Goal: Task Accomplishment & Management: Use online tool/utility

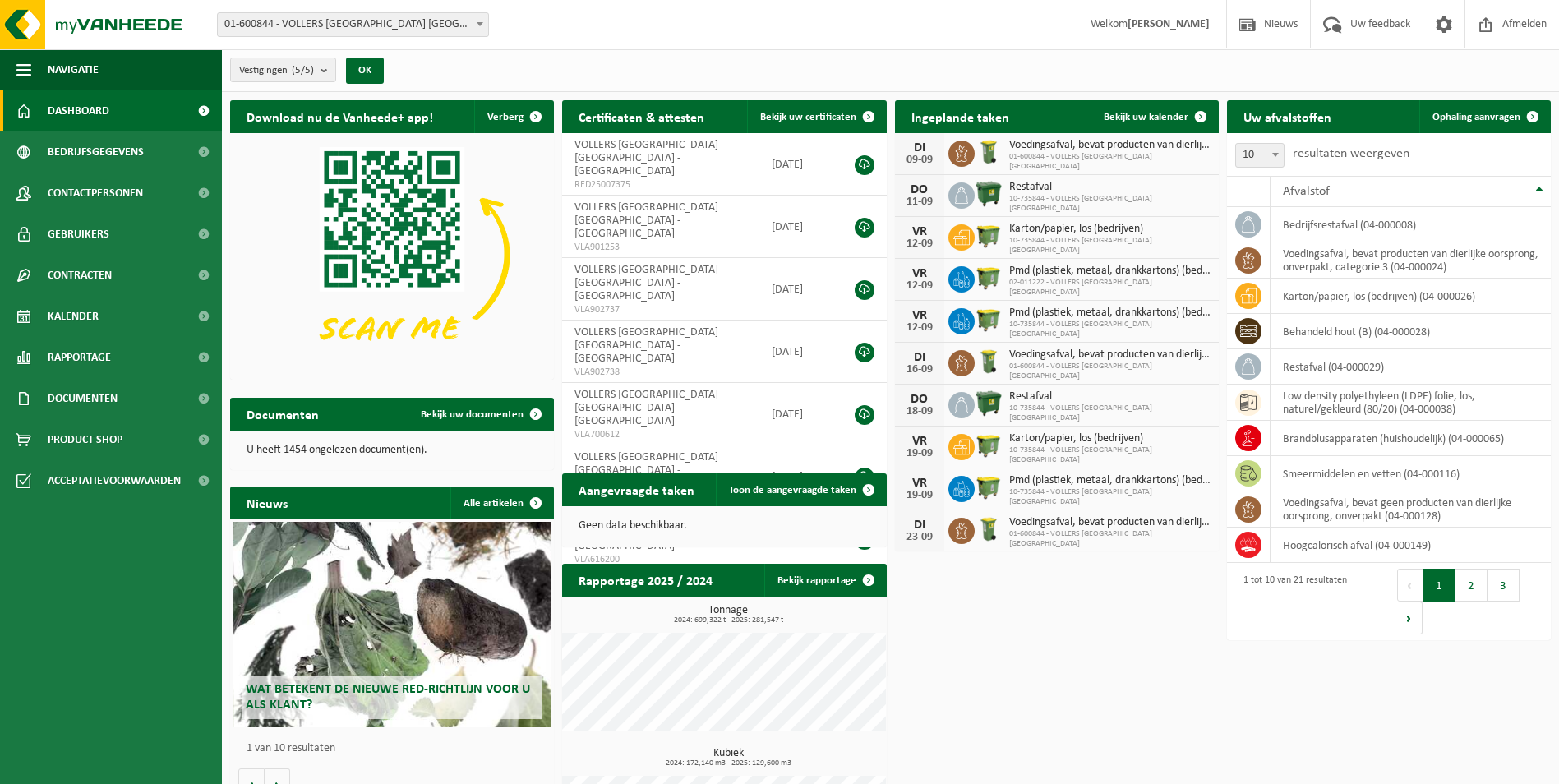
click at [479, 28] on span at bounding box center [480, 23] width 16 height 21
select select "10751"
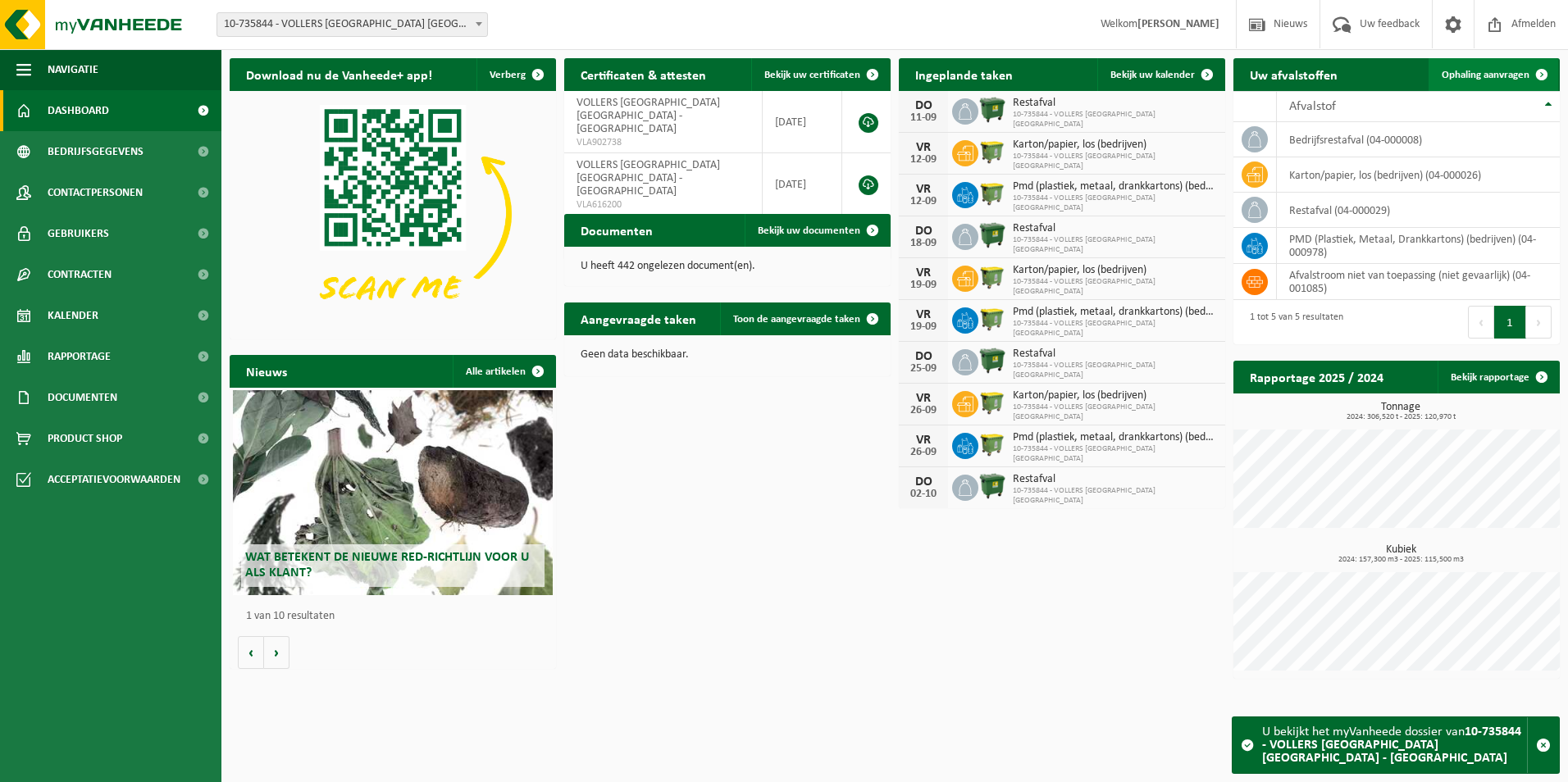
click at [1481, 74] on span "Ophaling aanvragen" at bounding box center [1486, 75] width 87 height 10
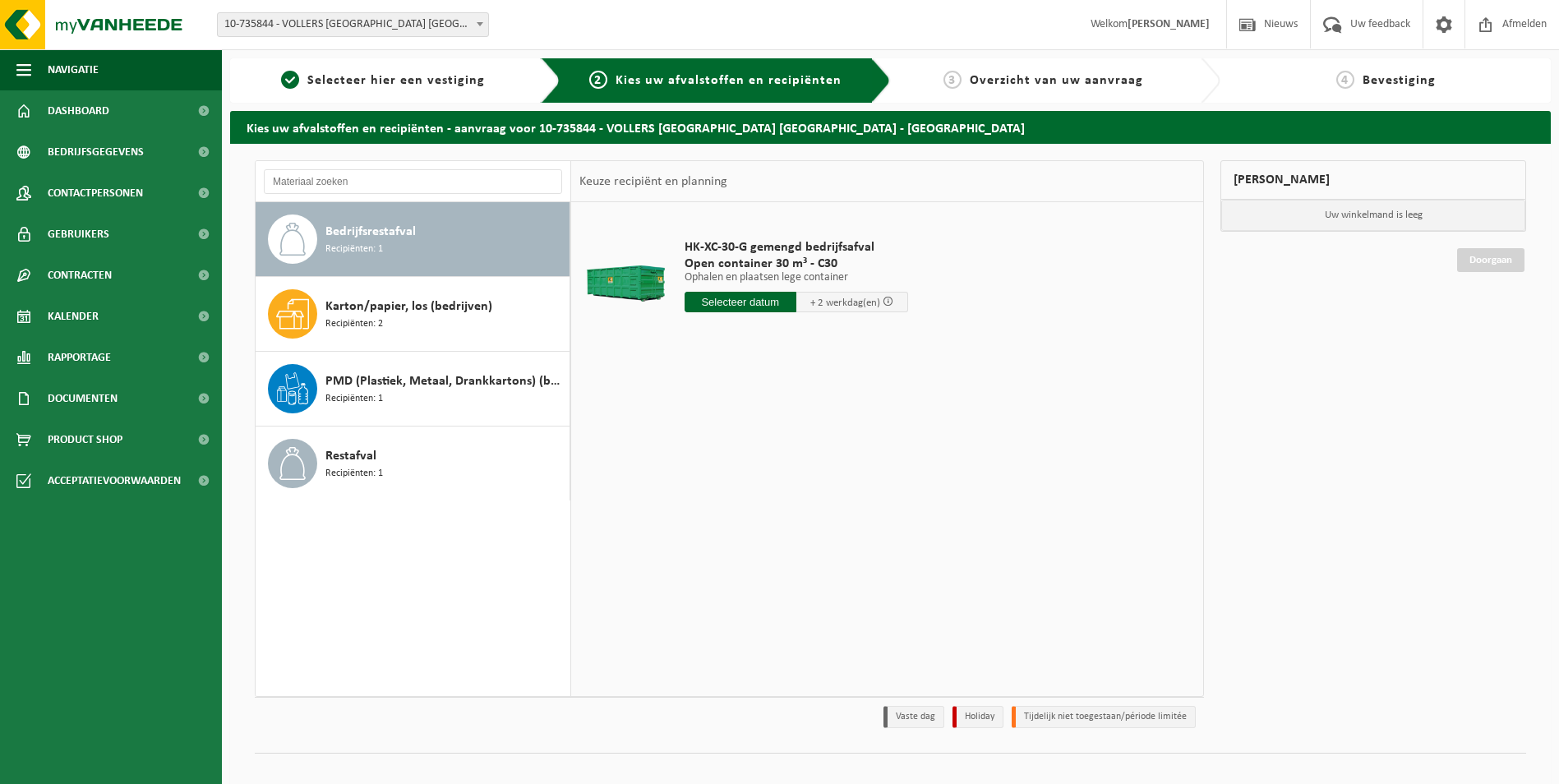
click at [757, 303] on input "text" at bounding box center [740, 302] width 112 height 21
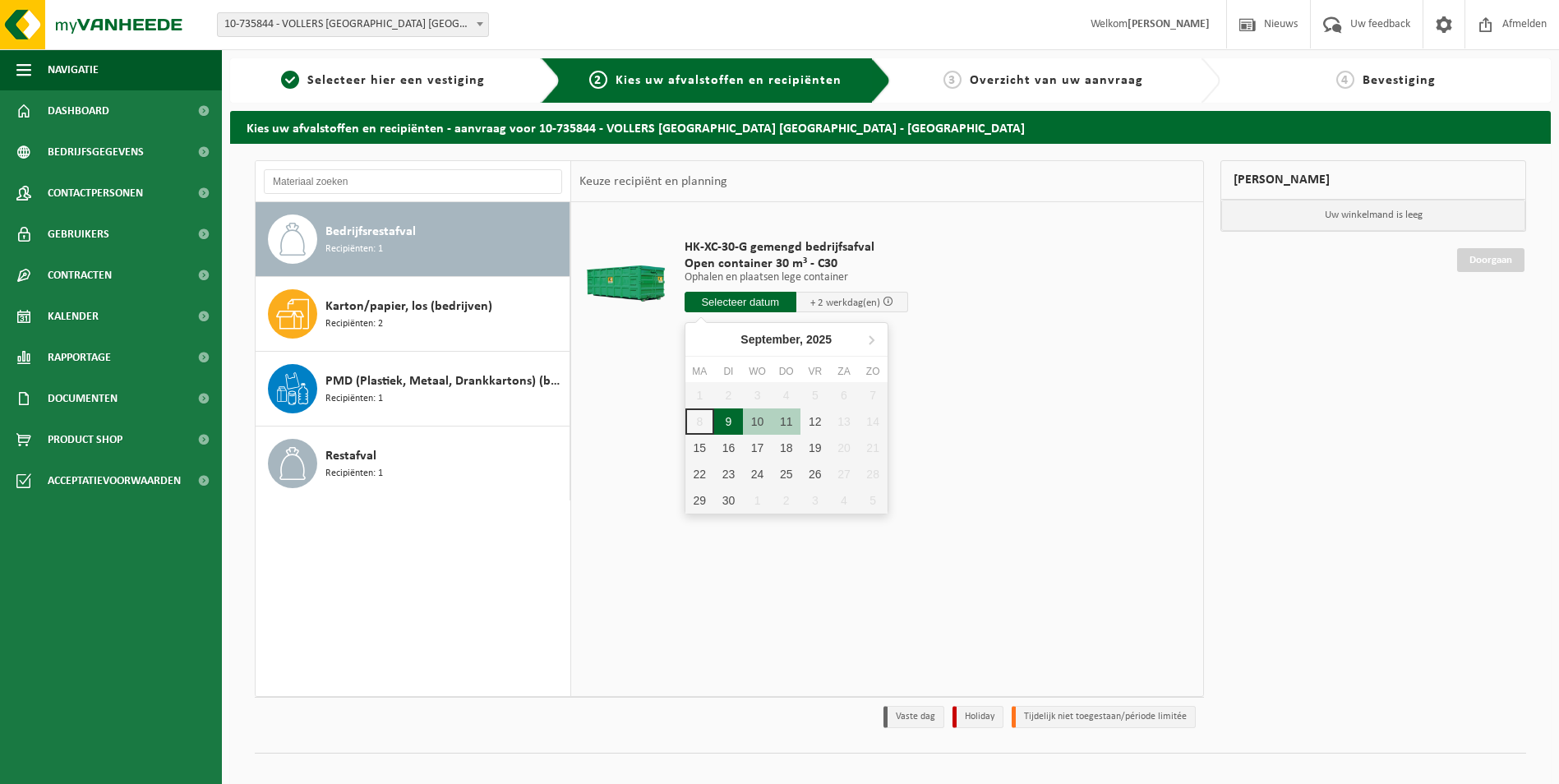
click at [730, 424] on div "9" at bounding box center [728, 421] width 28 height 27
type input "Van 2025-09-09"
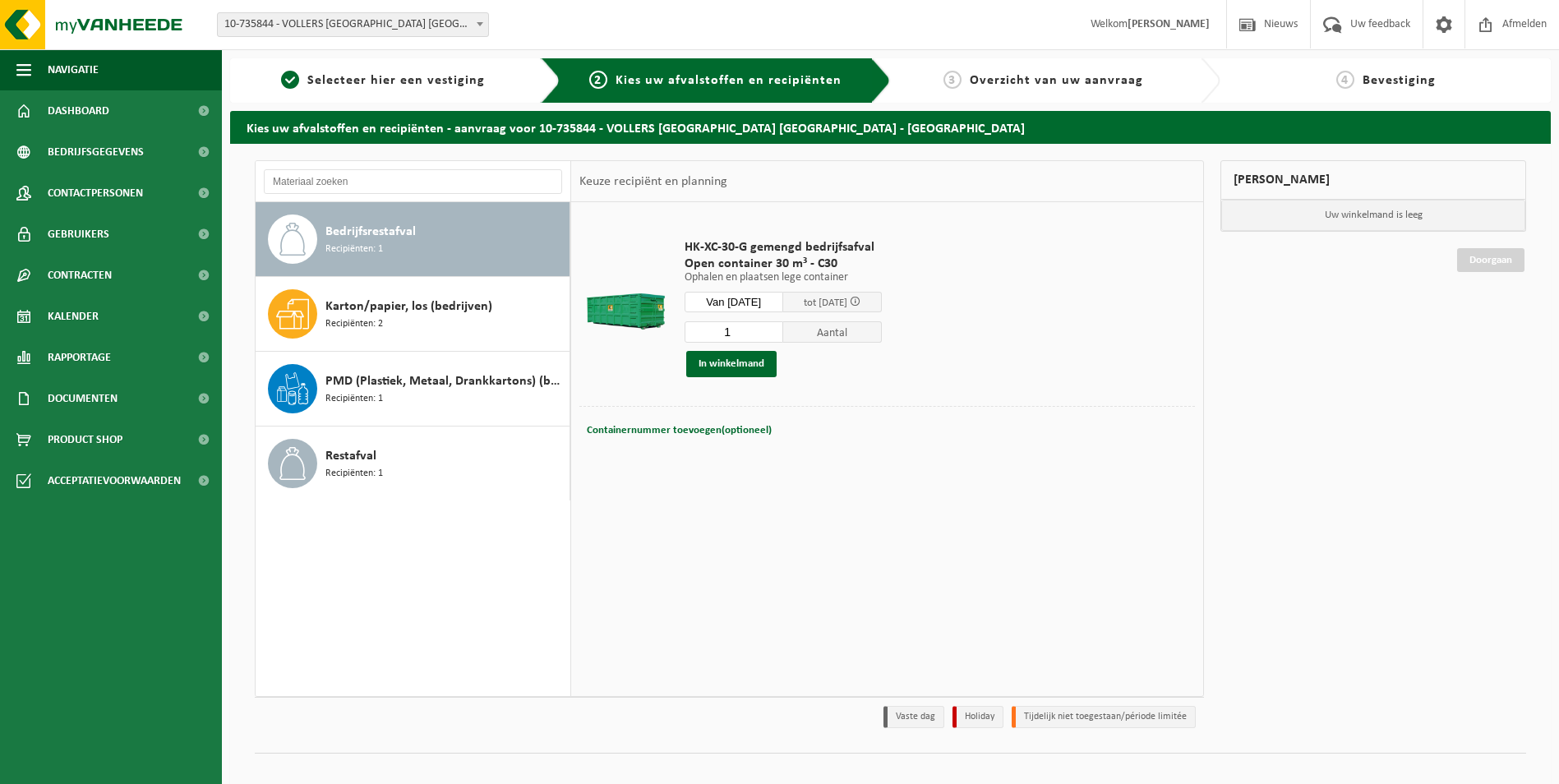
click at [732, 418] on div "Containernummer toevoegen(optioneel) Annuleren" at bounding box center [887, 430] width 616 height 48
click at [742, 432] on span "Containernummer toevoegen(optioneel)" at bounding box center [679, 430] width 185 height 10
type input "c30-1332"
click at [758, 365] on button "In winkelmand" at bounding box center [731, 364] width 90 height 27
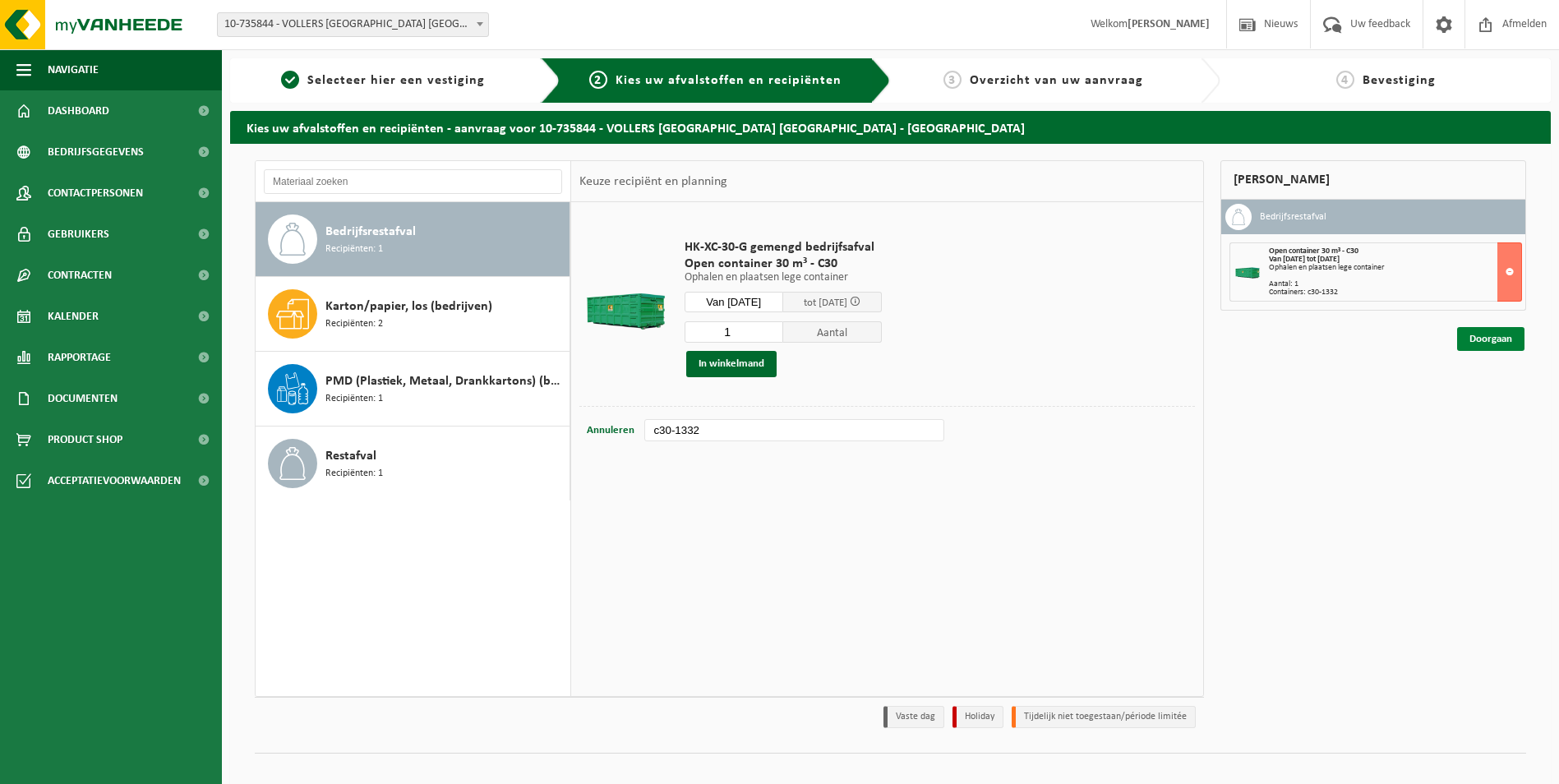
click at [1513, 336] on link "Doorgaan" at bounding box center [1491, 339] width 67 height 24
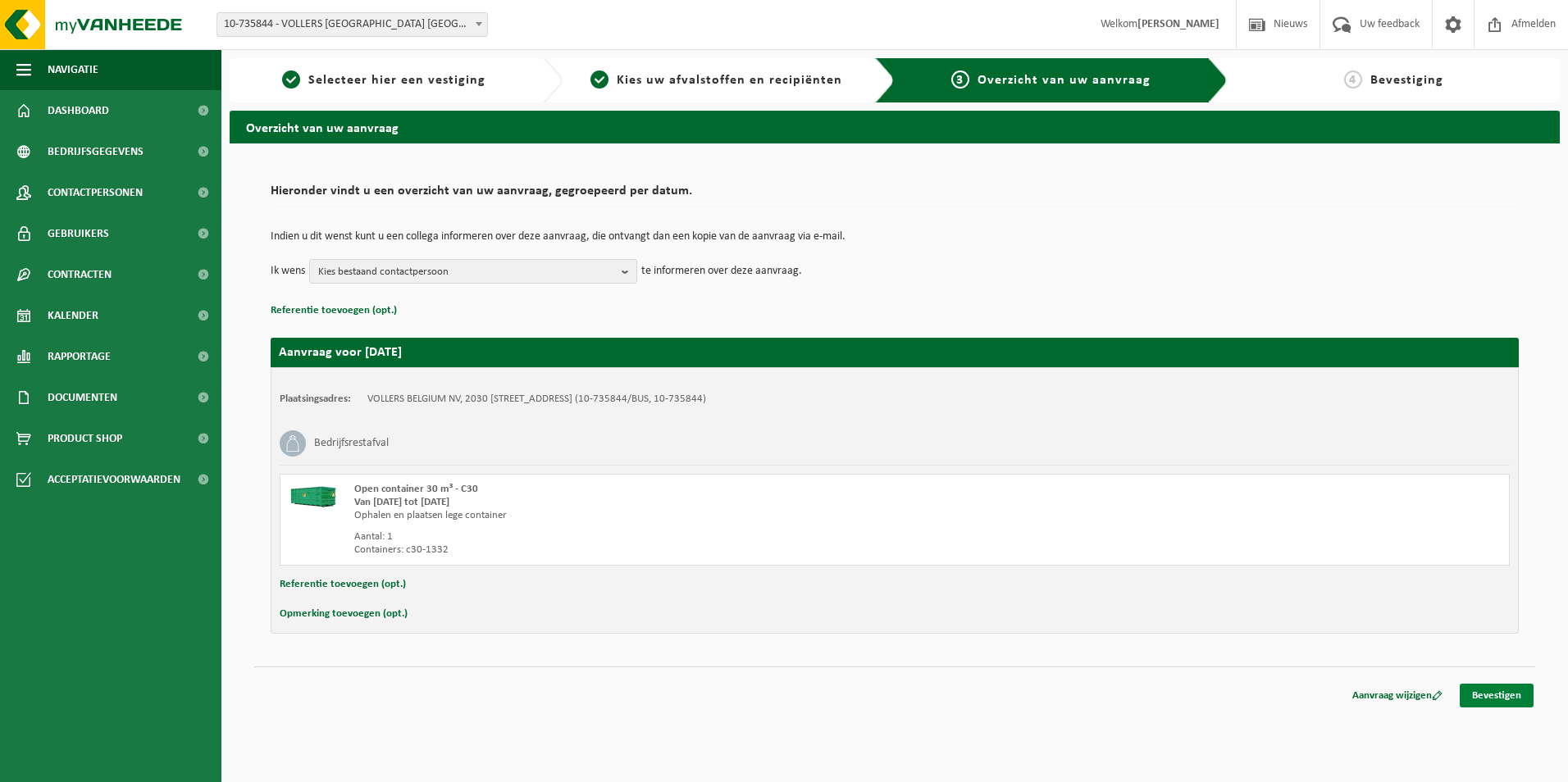
click at [1481, 690] on link "Bevestigen" at bounding box center [1497, 695] width 74 height 24
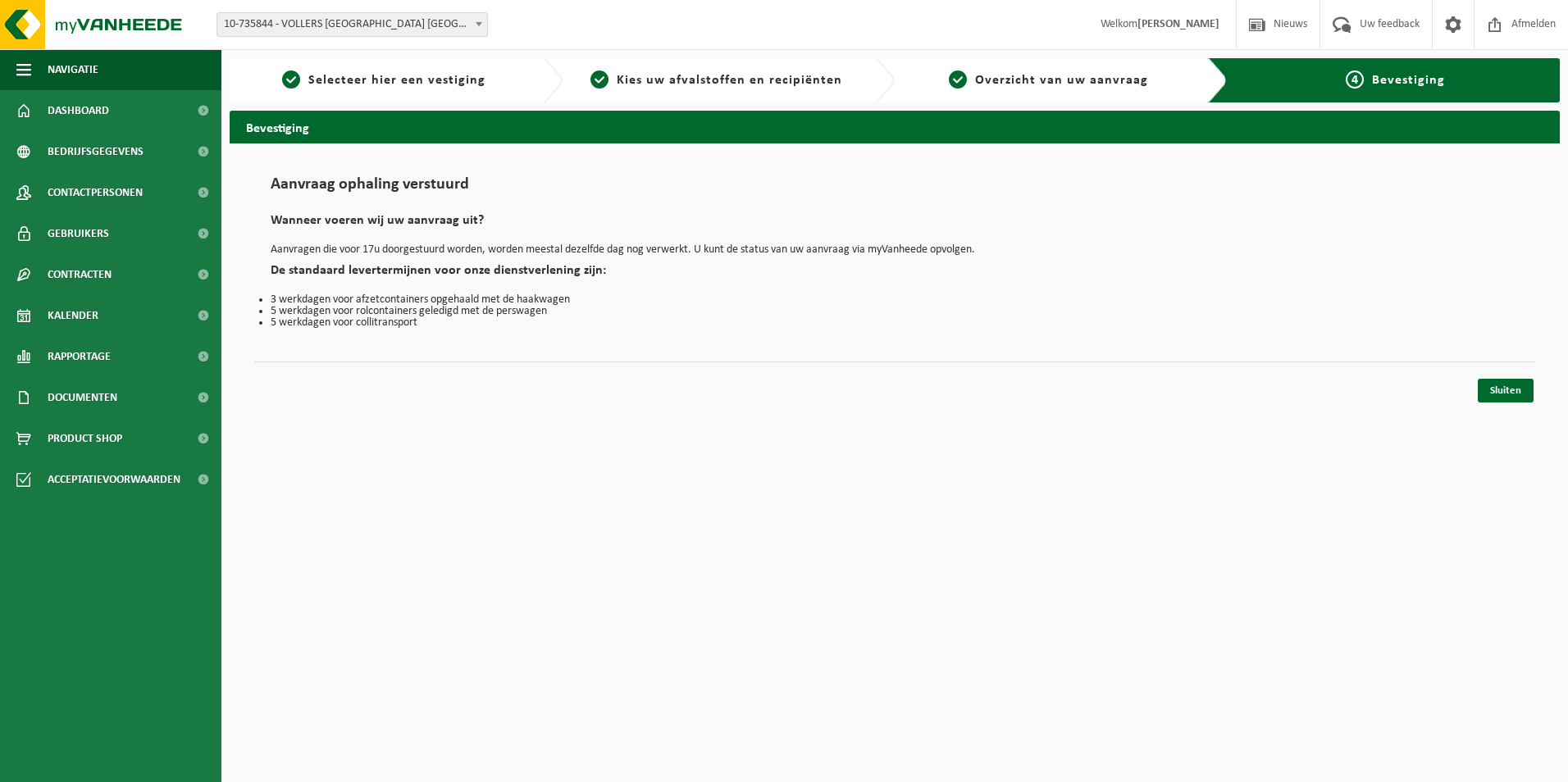
click at [478, 25] on b at bounding box center [479, 24] width 7 height 4
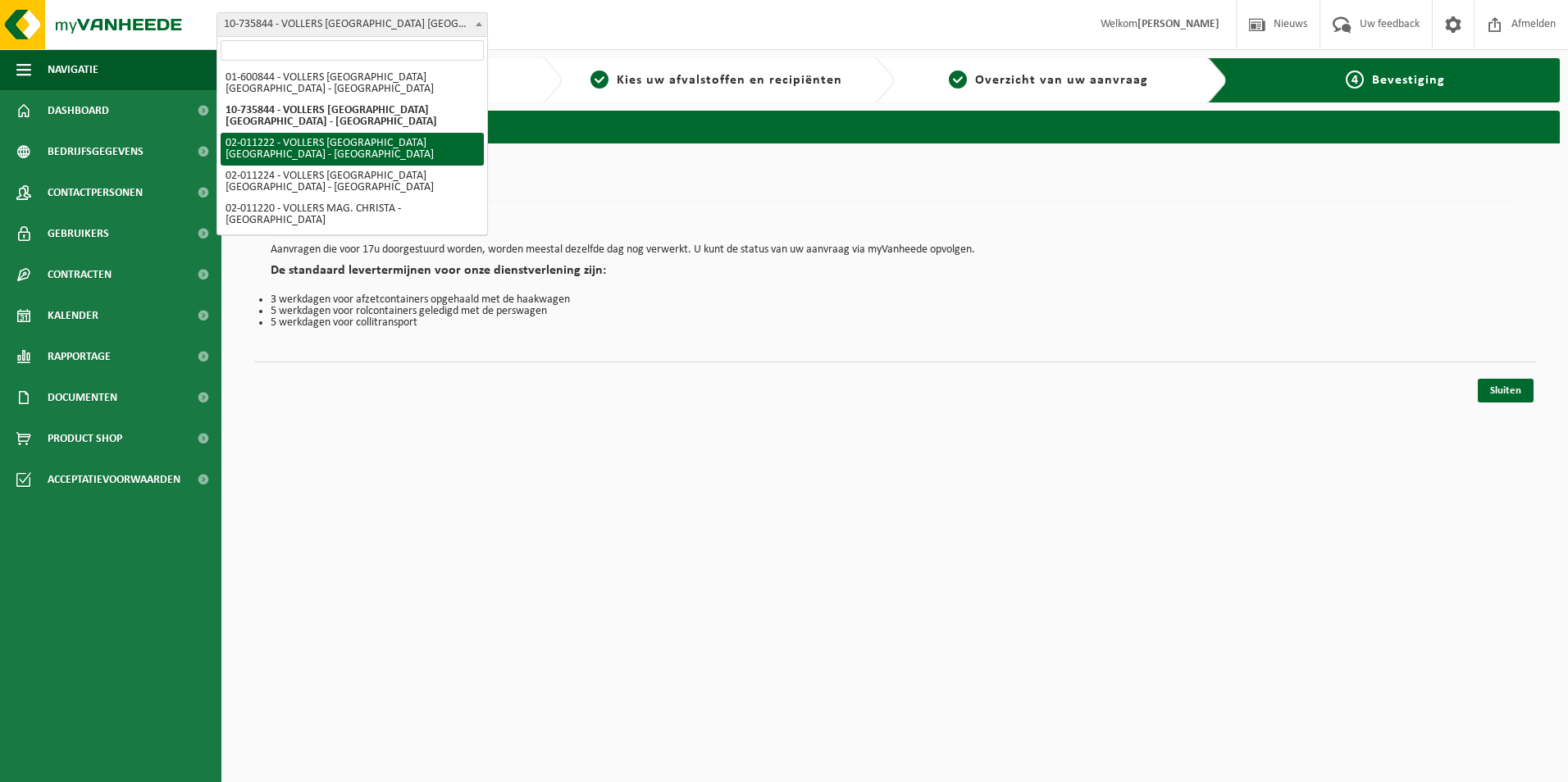
select select "10743"
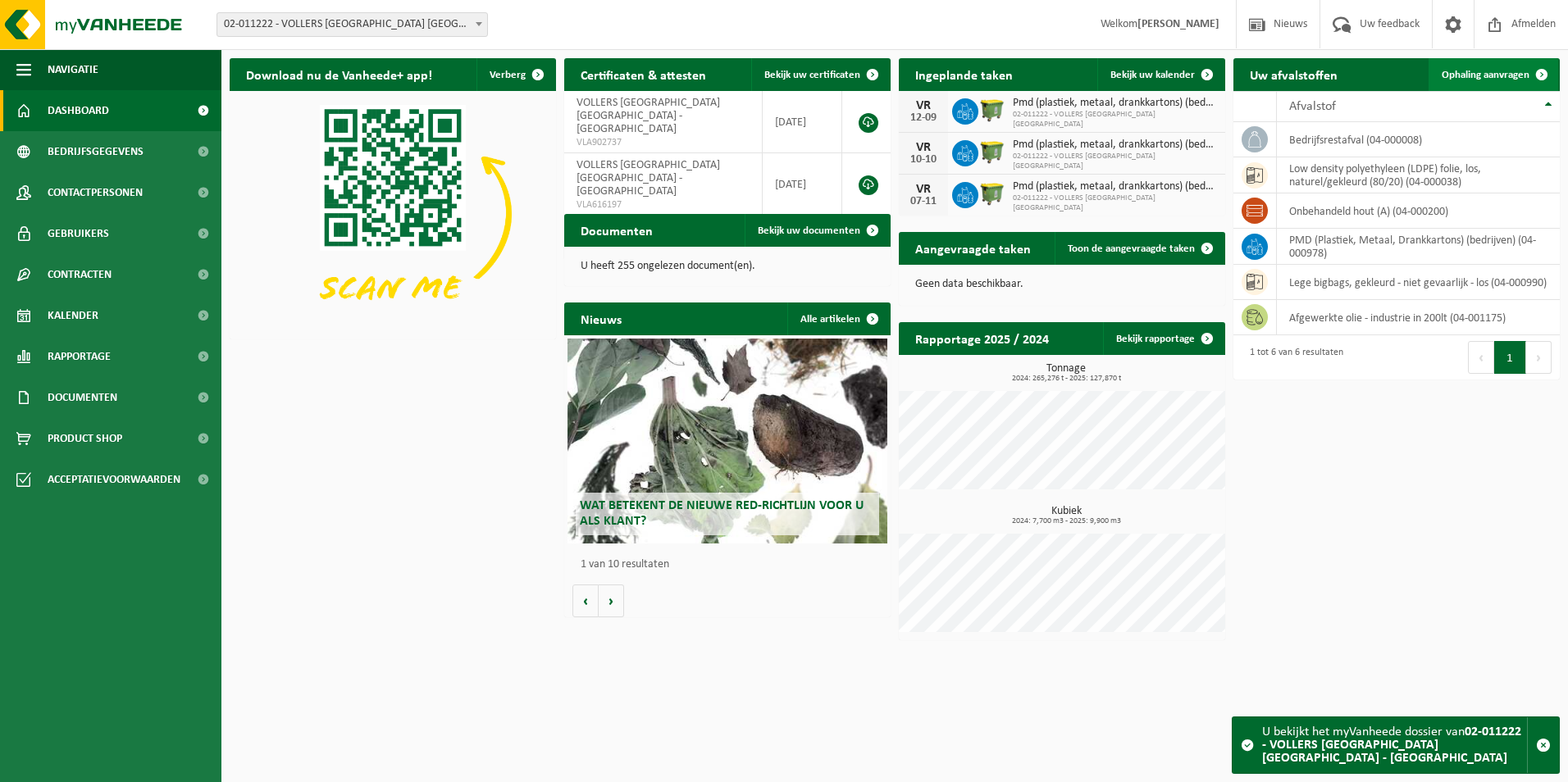
click at [1490, 65] on link "Ophaling aanvragen" at bounding box center [1493, 75] width 130 height 33
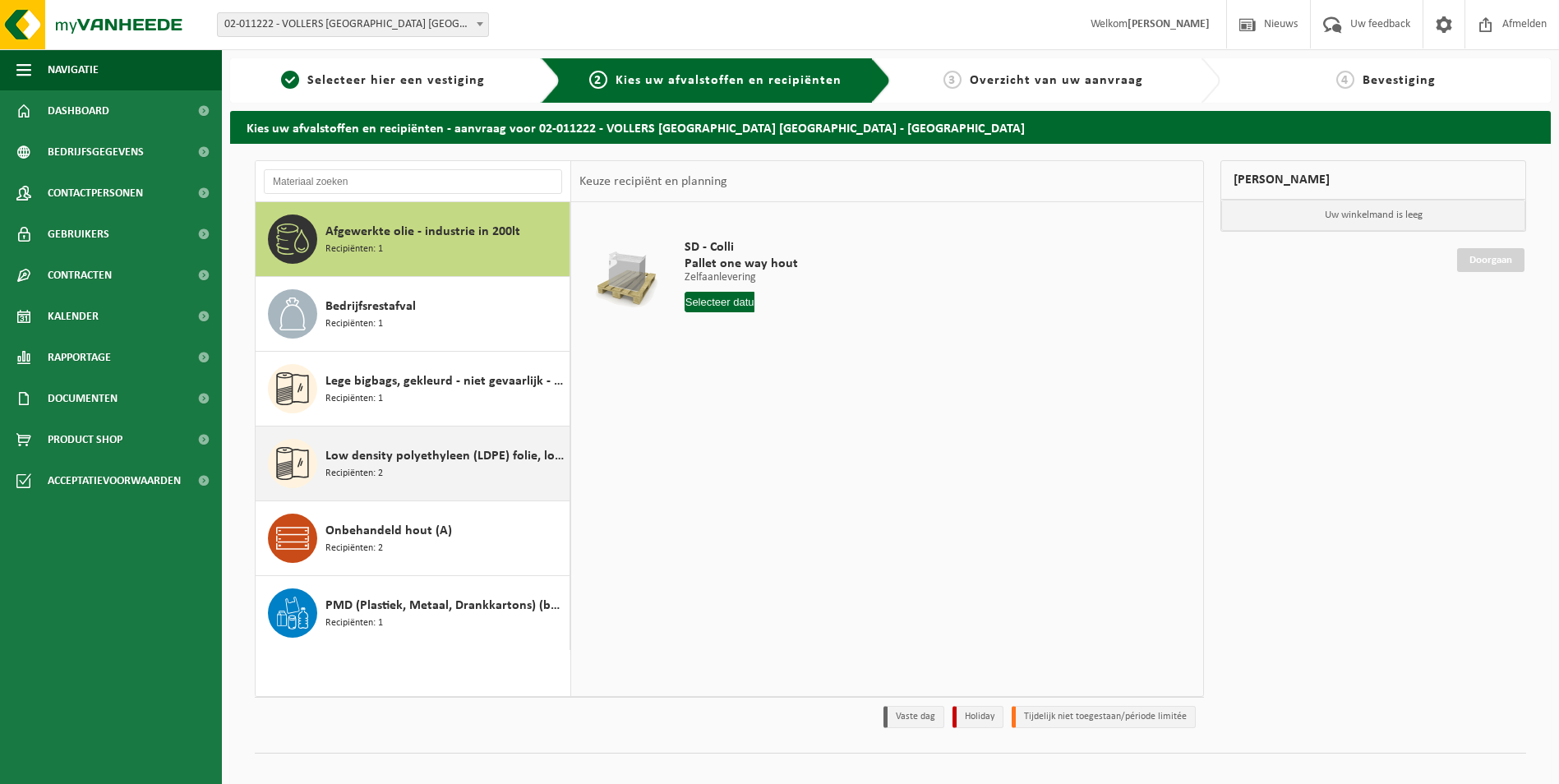
click at [467, 450] on span "Low density polyethyleen (LDPE) folie, los, naturel/gekleurd (80/20)" at bounding box center [445, 456] width 240 height 20
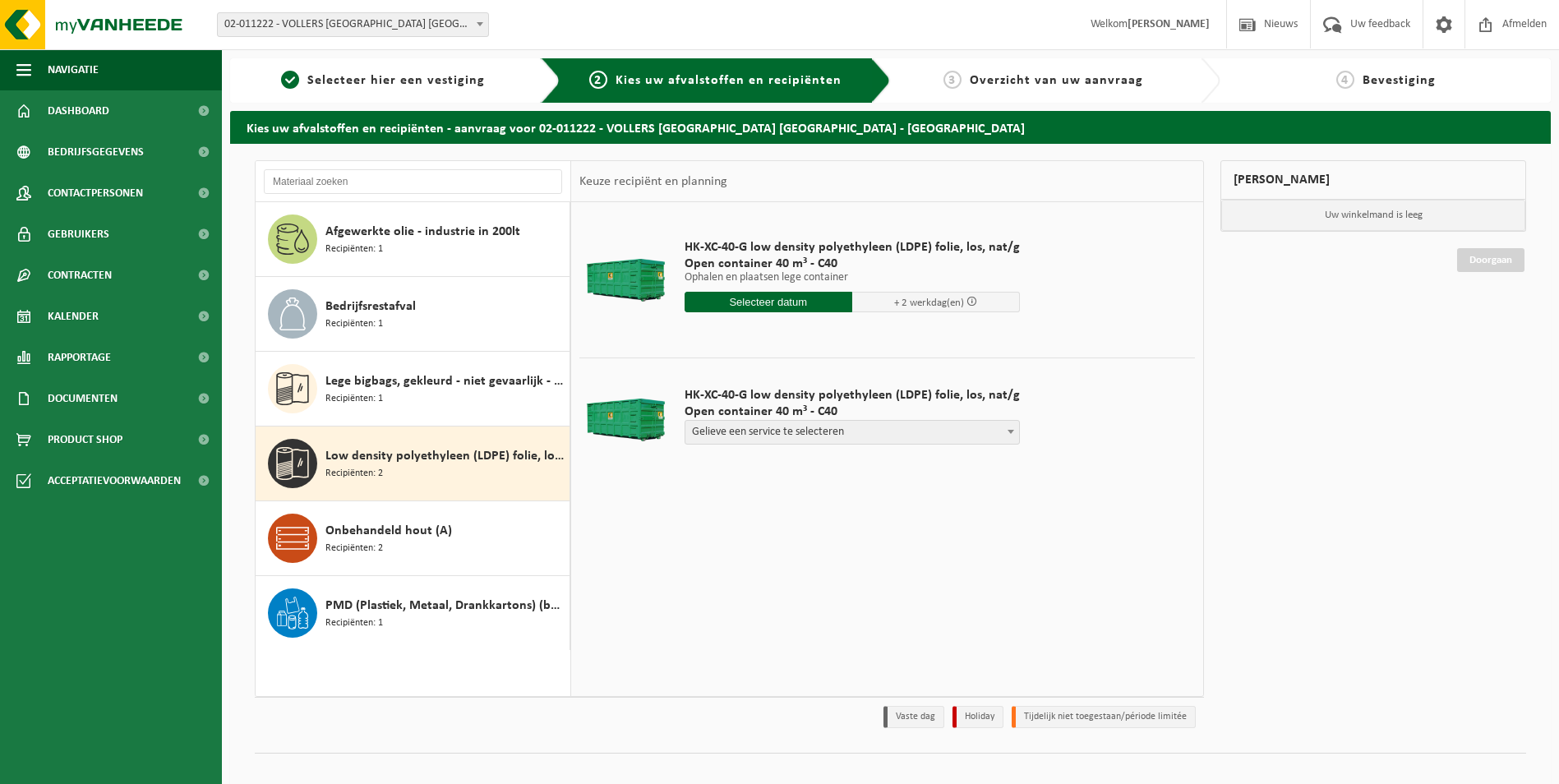
click at [764, 295] on input "text" at bounding box center [768, 302] width 168 height 21
click at [738, 293] on input "text" at bounding box center [768, 302] width 168 height 21
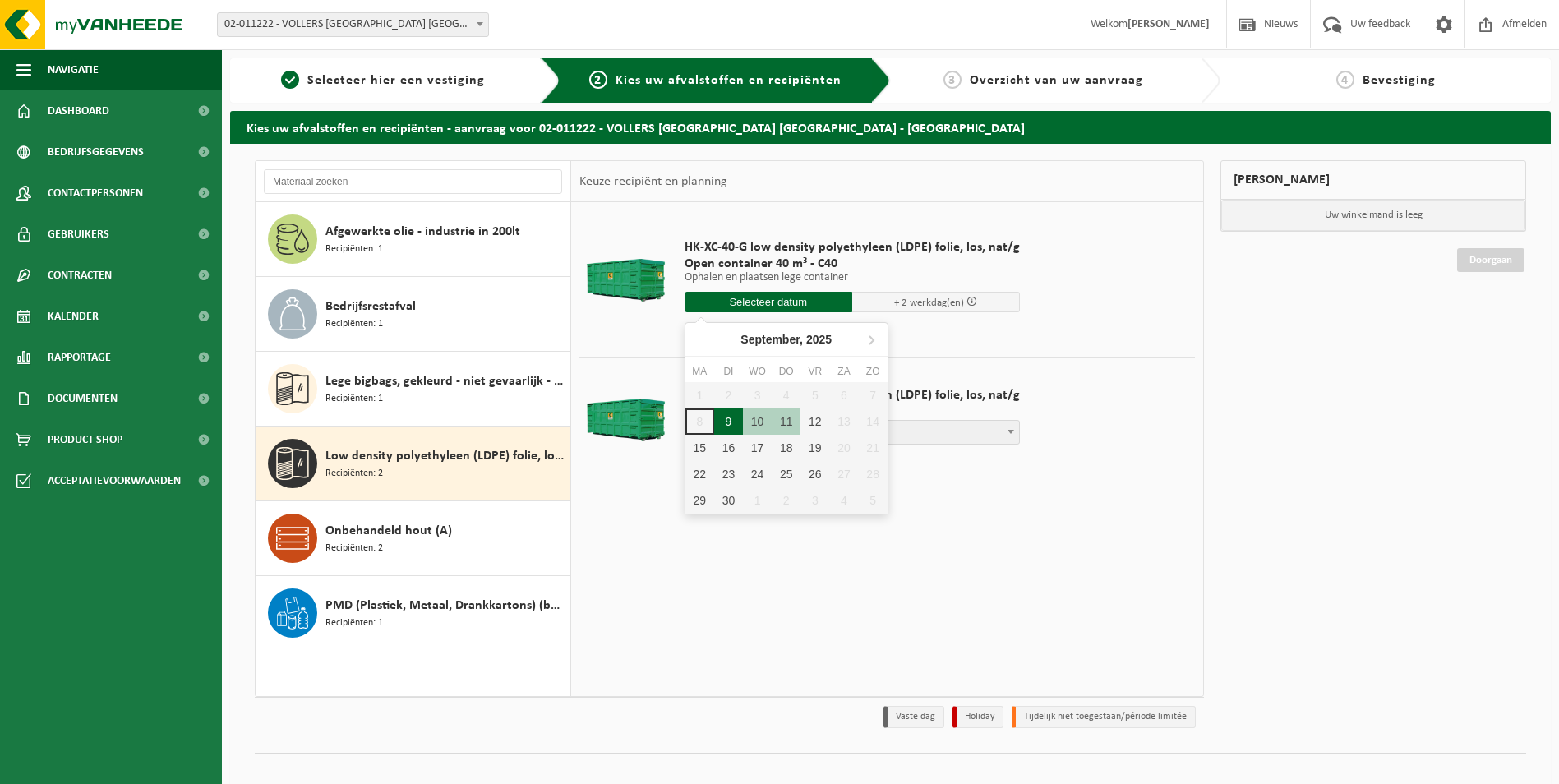
click at [735, 415] on div "9" at bounding box center [728, 421] width 28 height 27
type input "Van 2025-09-09"
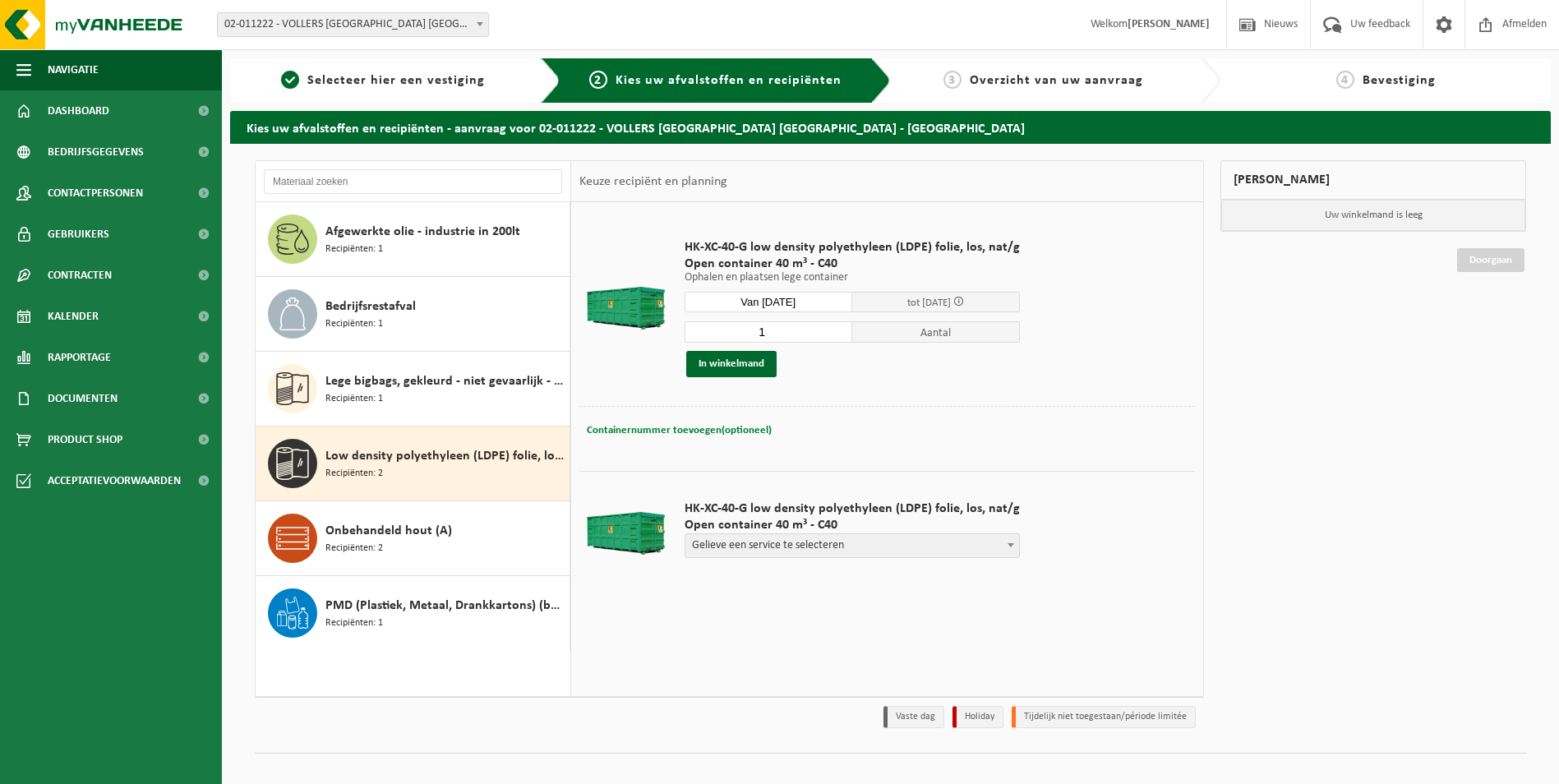
click at [738, 425] on span "Containernummer toevoegen(optioneel)" at bounding box center [679, 430] width 185 height 10
type input "c40-1203"
click at [745, 364] on button "In winkelmand" at bounding box center [731, 364] width 90 height 27
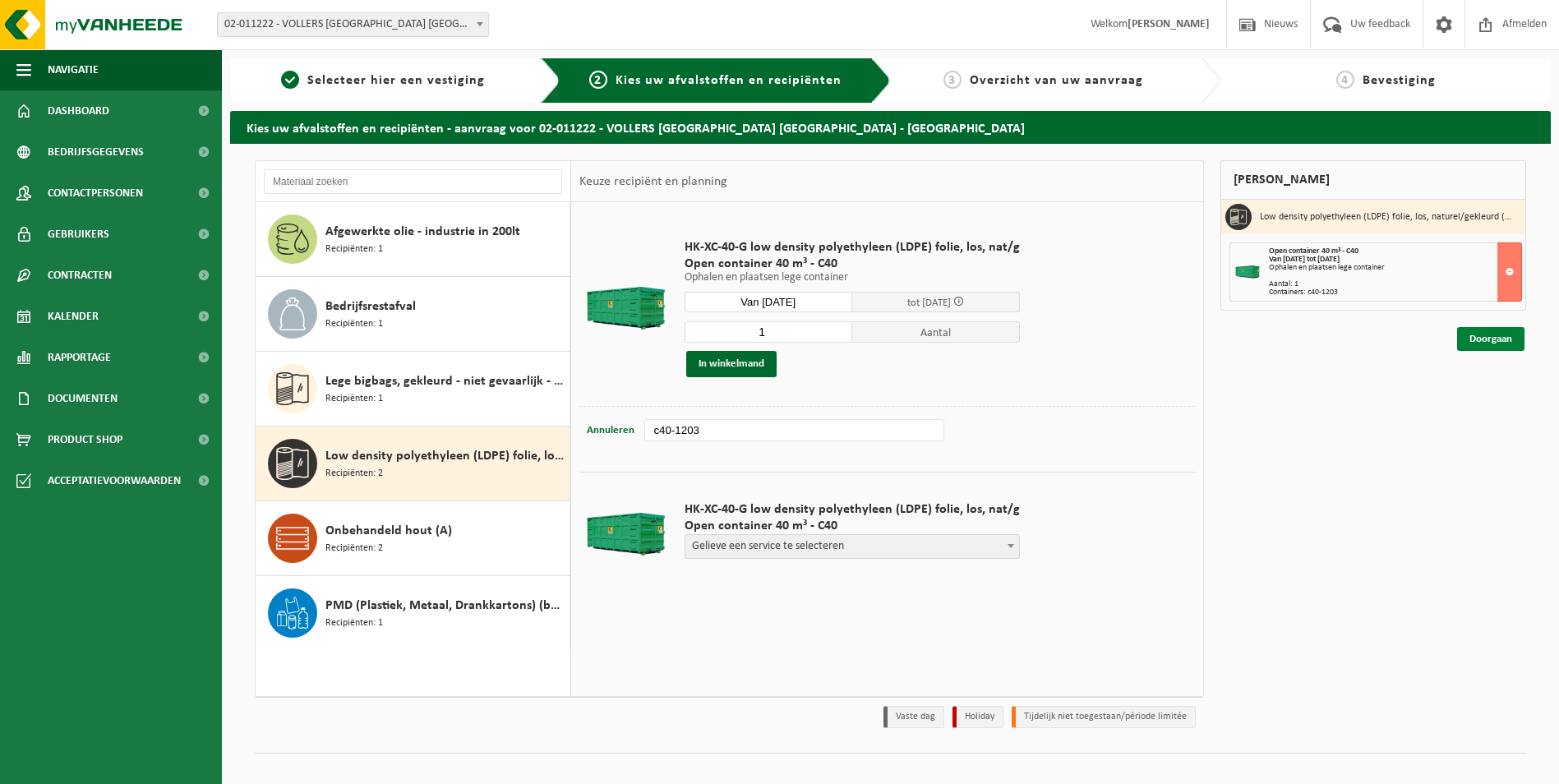
click at [1484, 341] on link "Doorgaan" at bounding box center [1491, 339] width 67 height 24
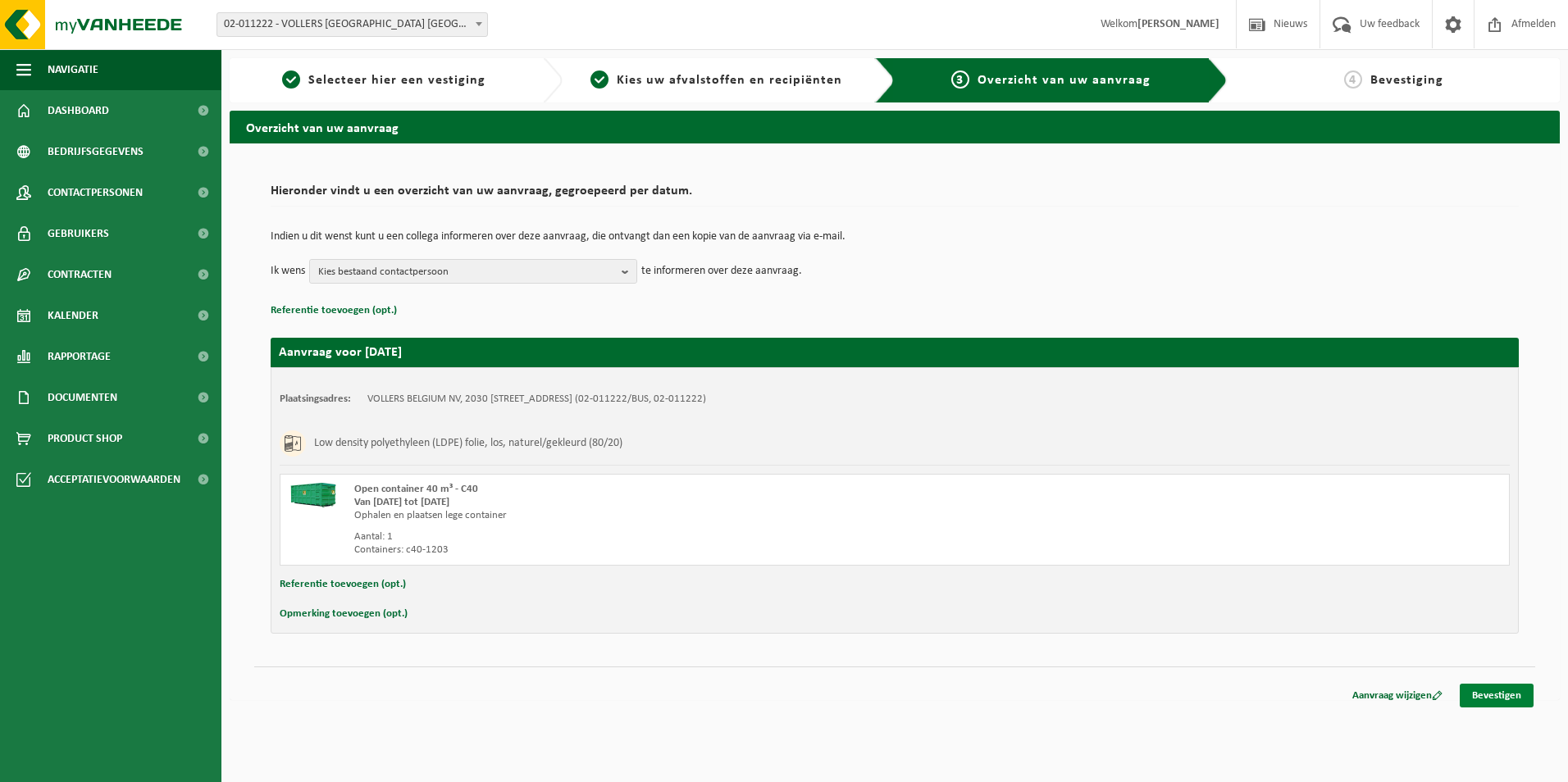
click at [1505, 695] on link "Bevestigen" at bounding box center [1497, 695] width 74 height 24
